Goal: Check status: Check status

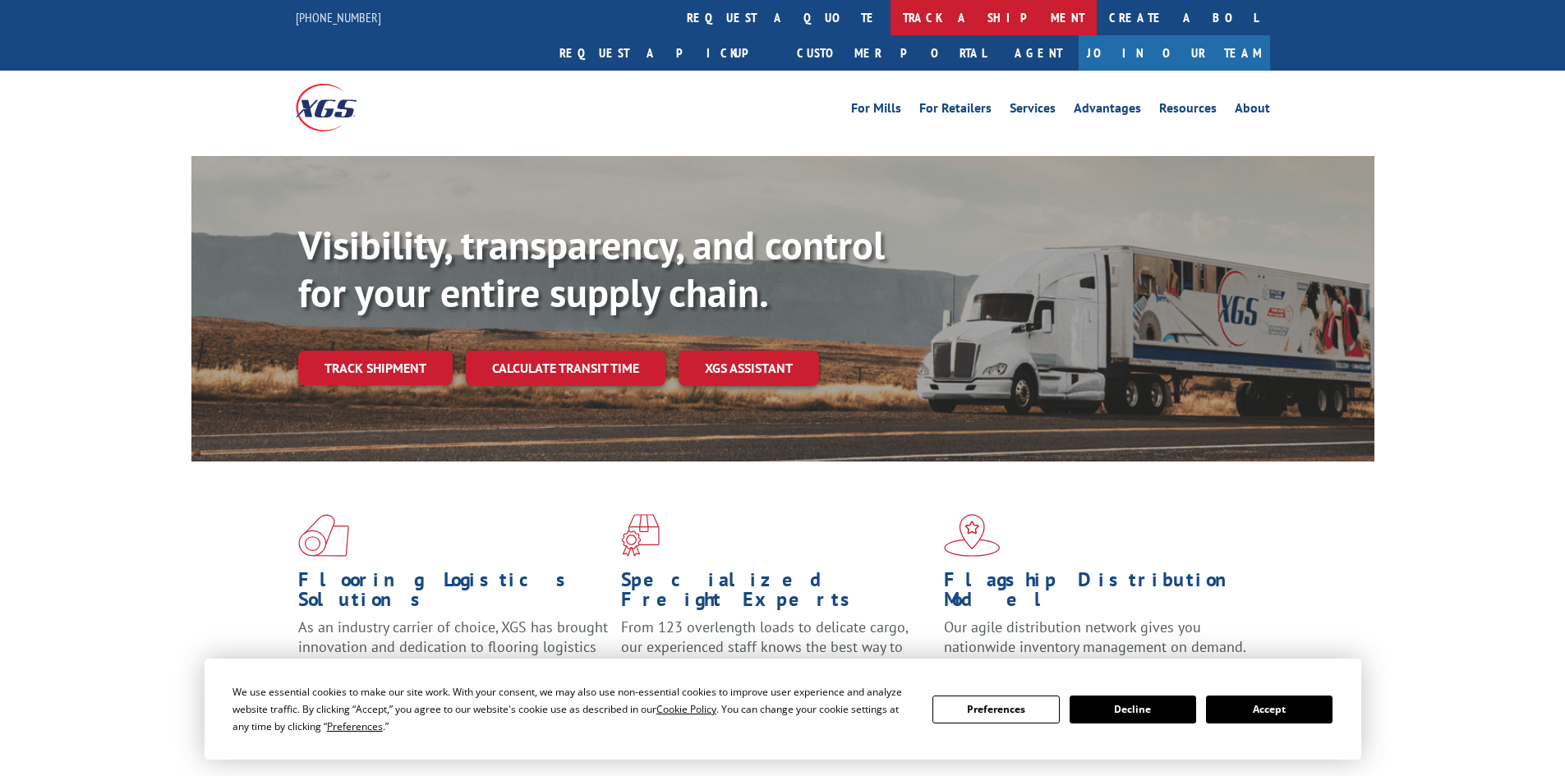
click at [890, 19] on link "track a shipment" at bounding box center [993, 17] width 206 height 35
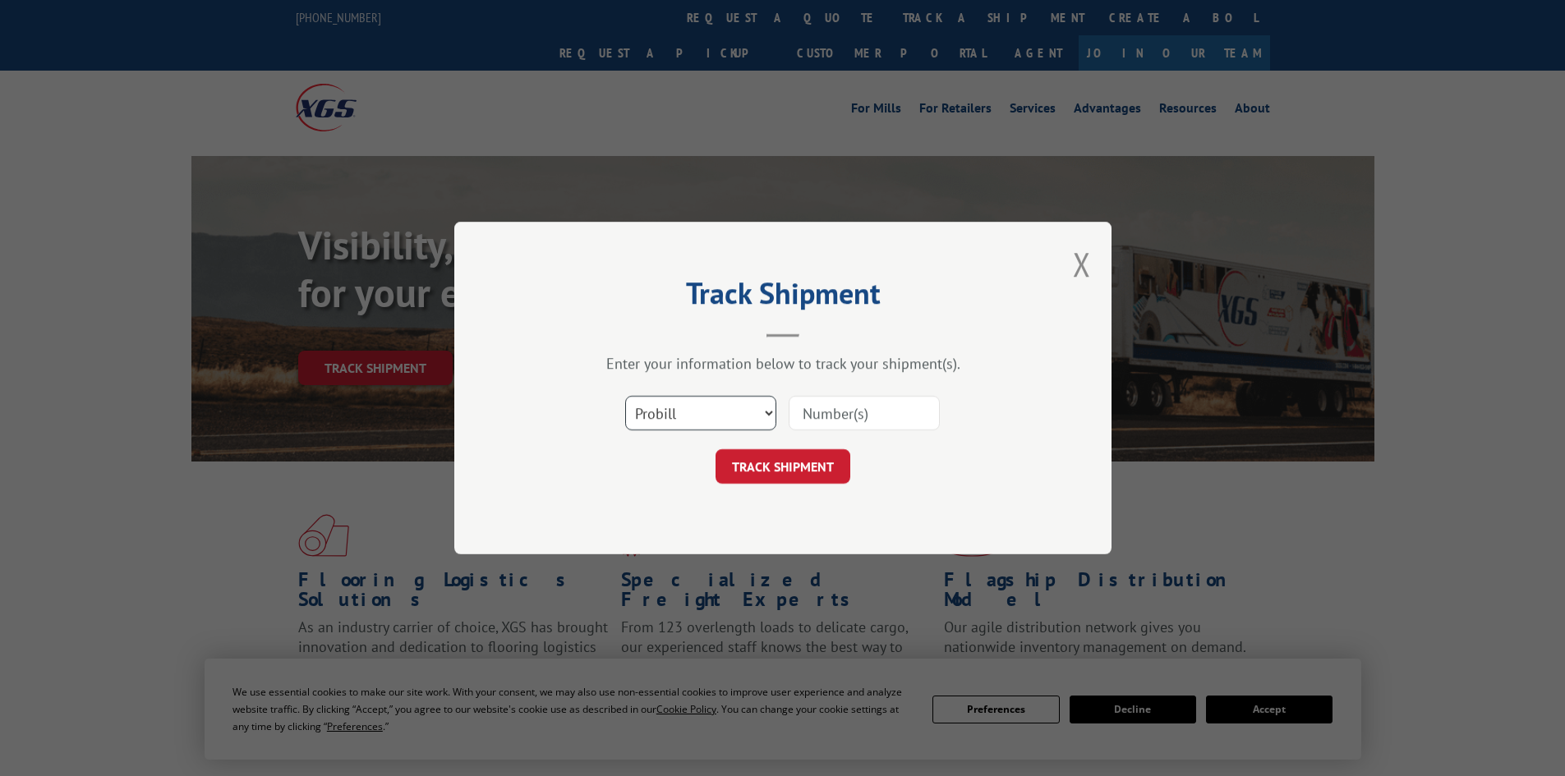
click at [694, 423] on select "Select category... Probill BOL PO" at bounding box center [700, 413] width 151 height 35
select select "bol"
click at [625, 396] on select "Select category... Probill BOL PO" at bounding box center [700, 413] width 151 height 35
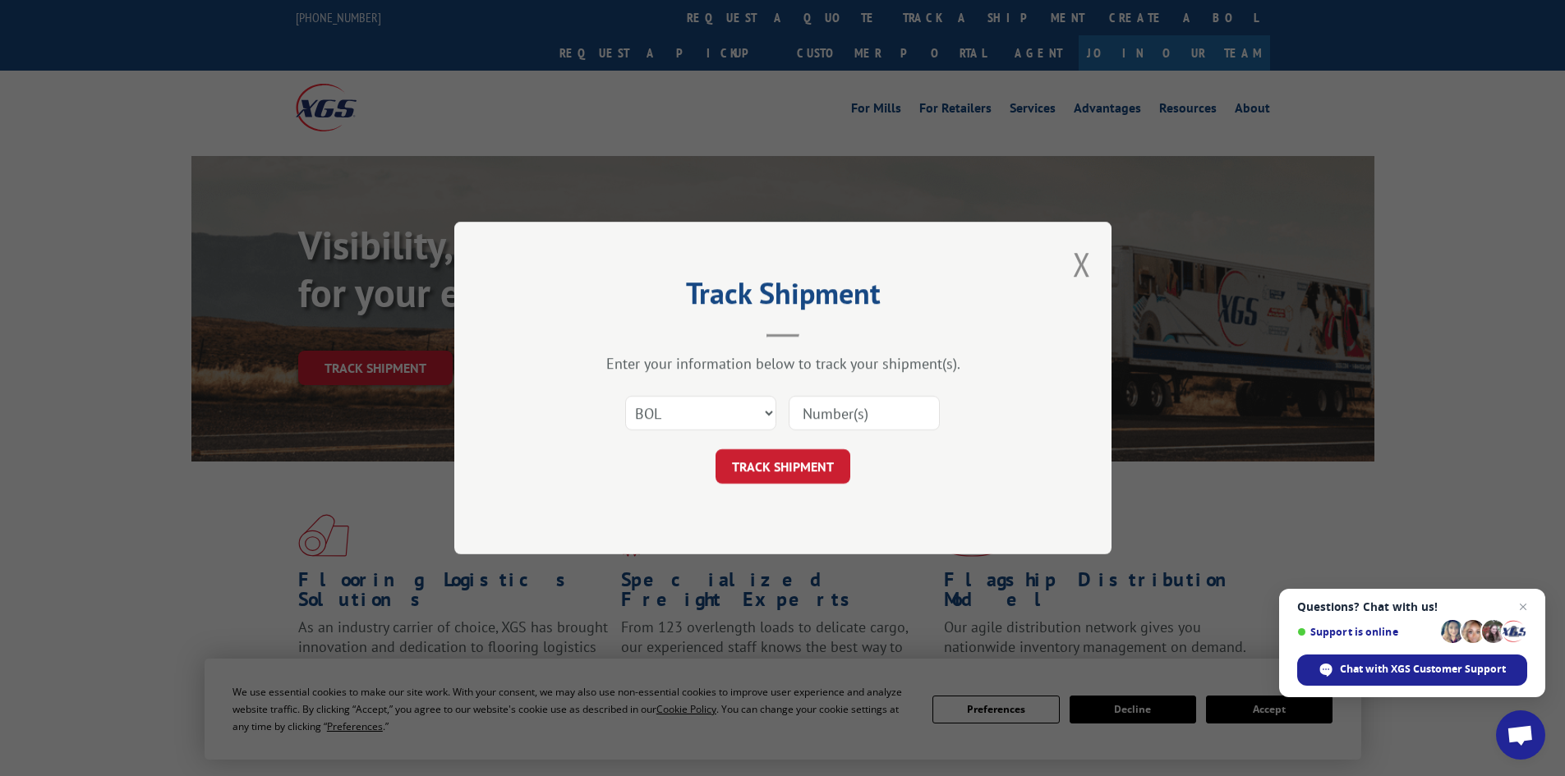
paste input "6042792"
type input "6042792"
click at [785, 458] on button "TRACK SHIPMENT" at bounding box center [783, 466] width 135 height 35
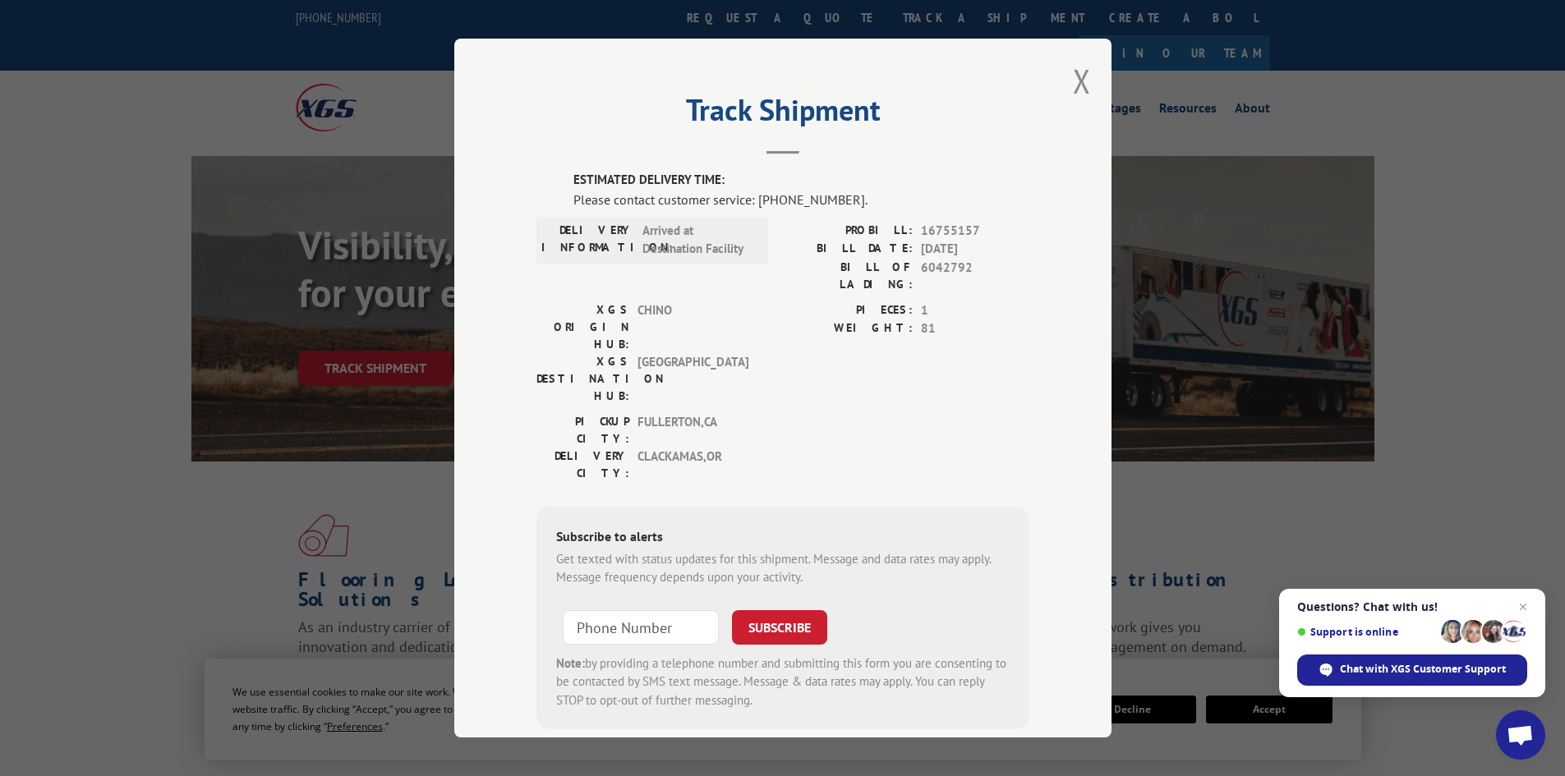
click at [1331, 489] on div "Track Shipment ESTIMATED DELIVERY TIME: Please contact customer service: [PHONE…" at bounding box center [782, 388] width 1565 height 776
click at [1075, 93] on button "Close modal" at bounding box center [1082, 81] width 18 height 44
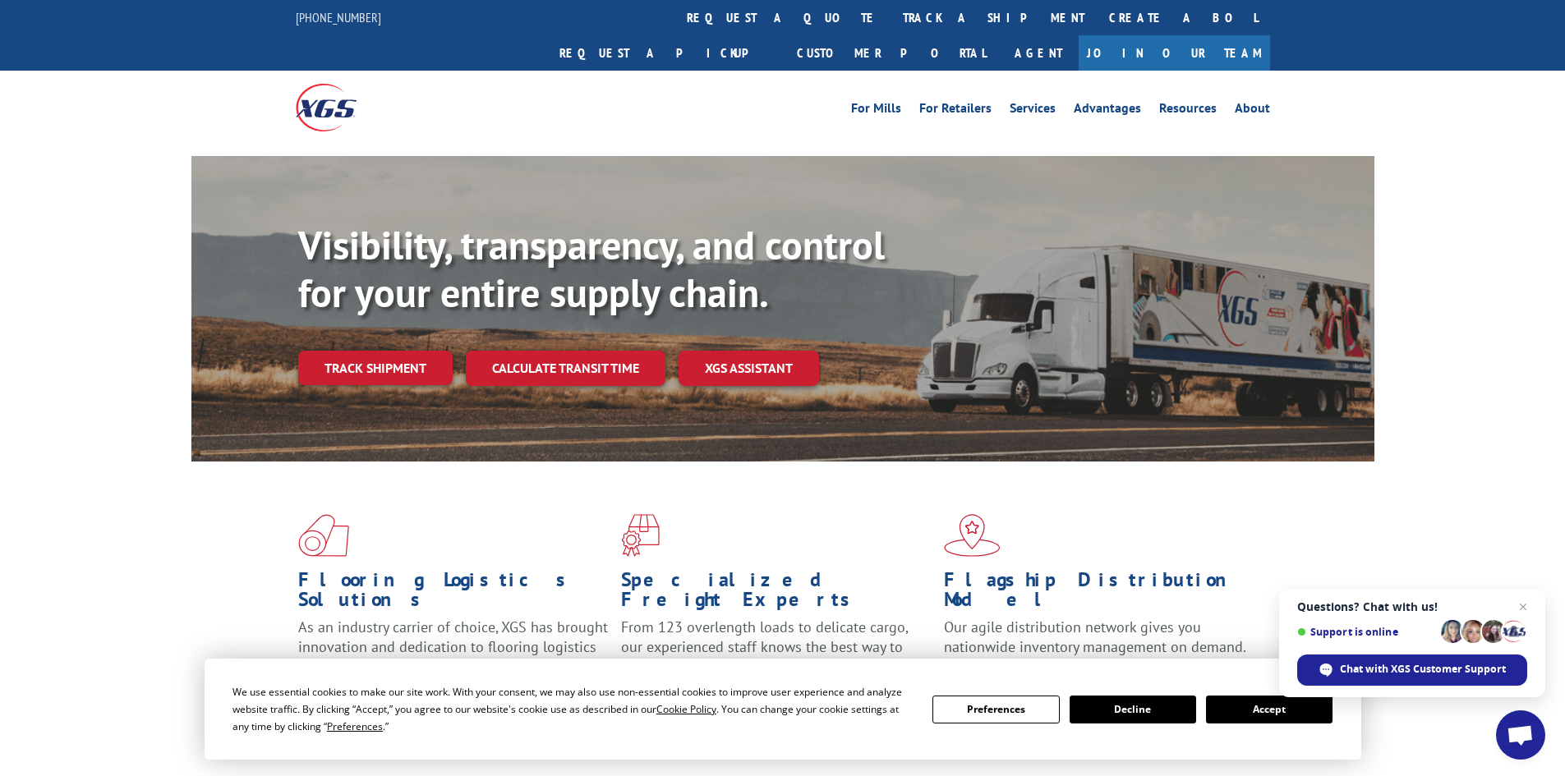
drag, startPoint x: 720, startPoint y: 25, endPoint x: 717, endPoint y: 39, distance: 13.4
click at [890, 25] on link "track a shipment" at bounding box center [993, 17] width 206 height 35
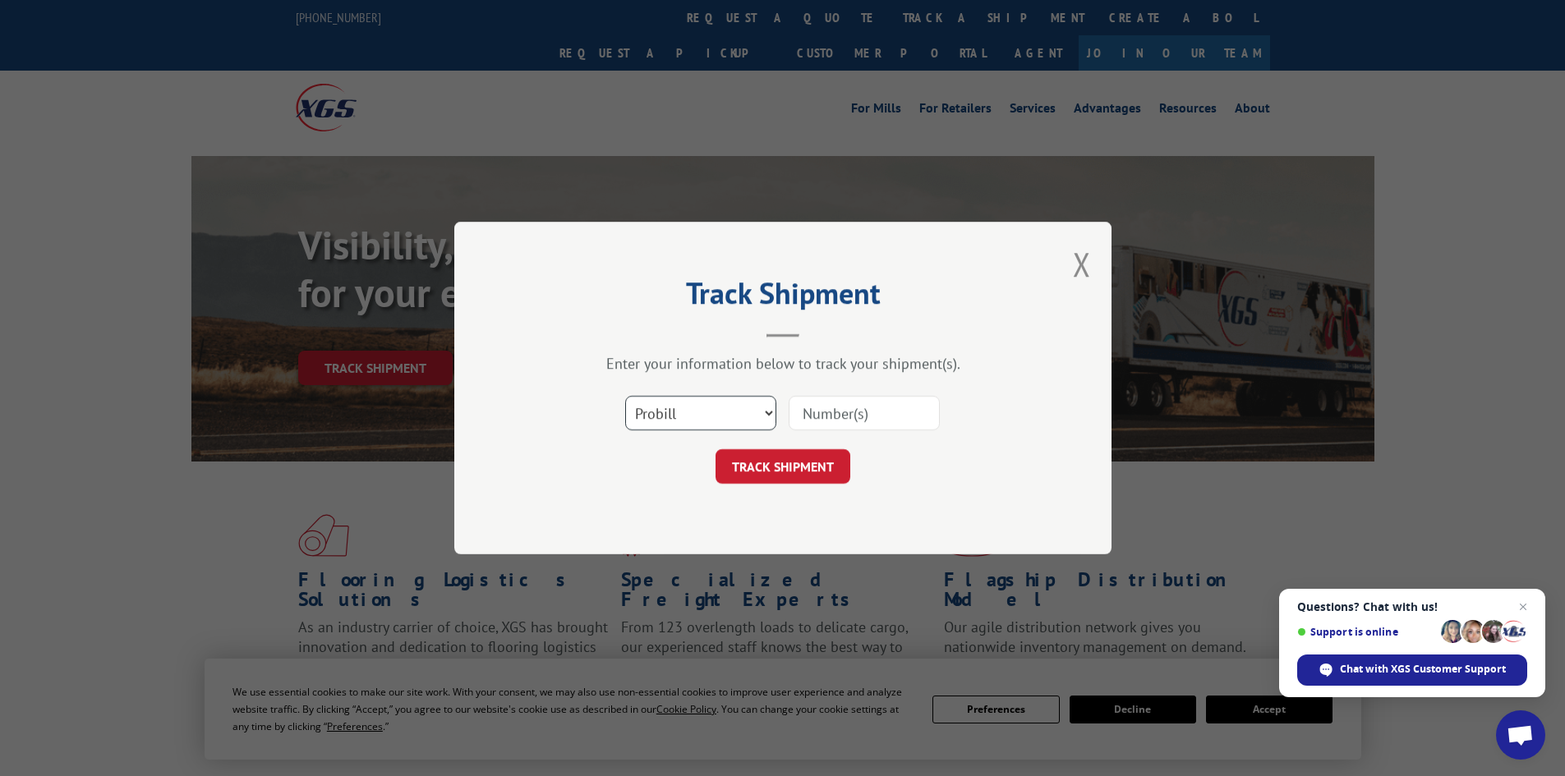
click at [654, 420] on select "Select category... Probill BOL PO" at bounding box center [700, 413] width 151 height 35
select select "bol"
click at [625, 396] on select "Select category... Probill BOL PO" at bounding box center [700, 413] width 151 height 35
paste input "6042791"
type input "6042791"
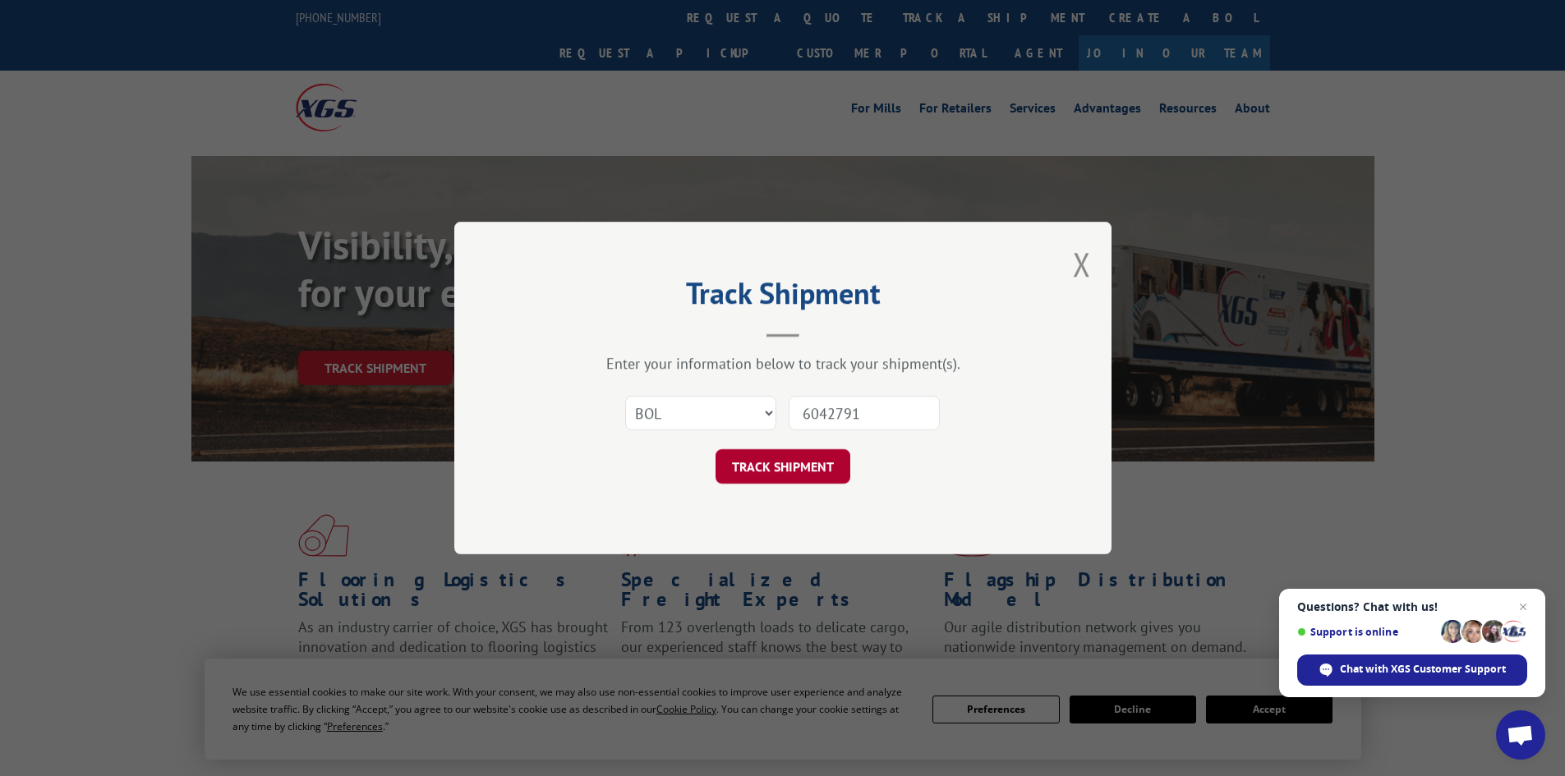
click at [768, 476] on button "TRACK SHIPMENT" at bounding box center [783, 466] width 135 height 35
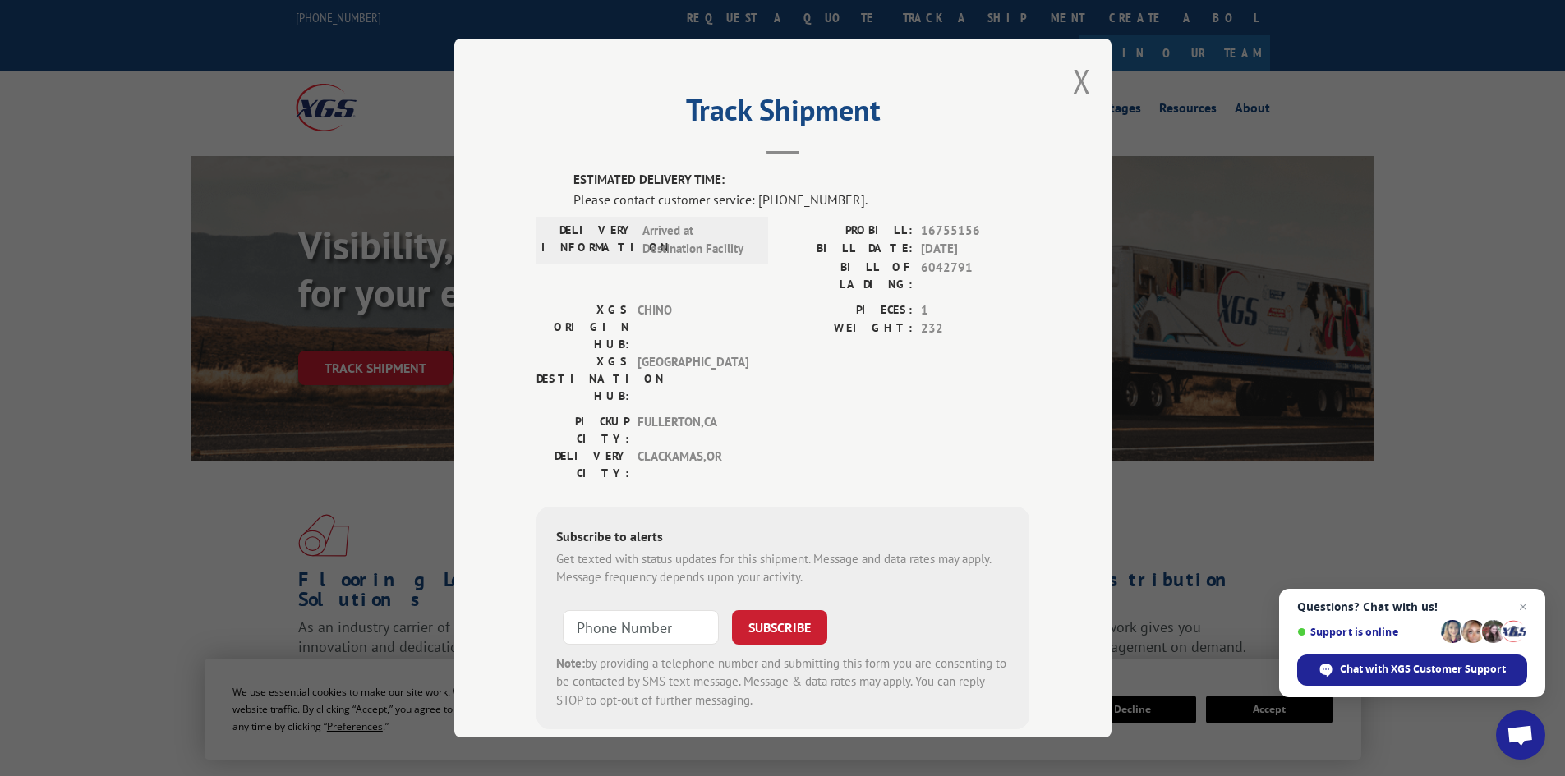
click at [299, 500] on div "Track Shipment ESTIMATED DELIVERY TIME: Please contact customer service: [PHONE…" at bounding box center [782, 388] width 1565 height 776
